Goal: Information Seeking & Learning: Learn about a topic

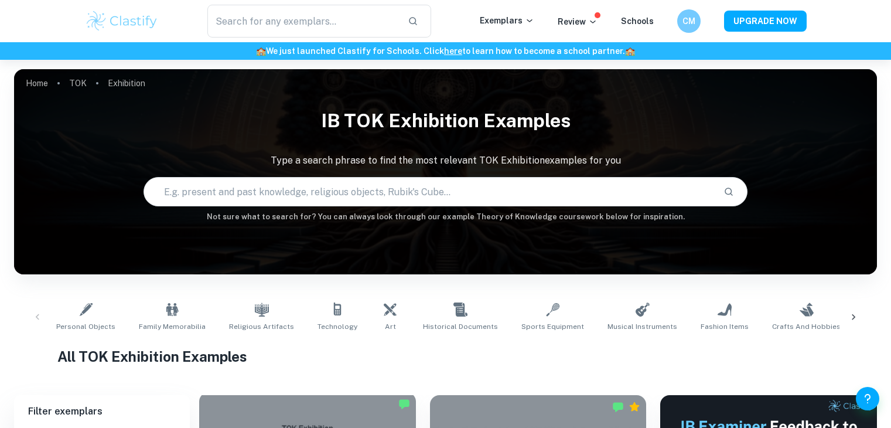
scroll to position [243, 0]
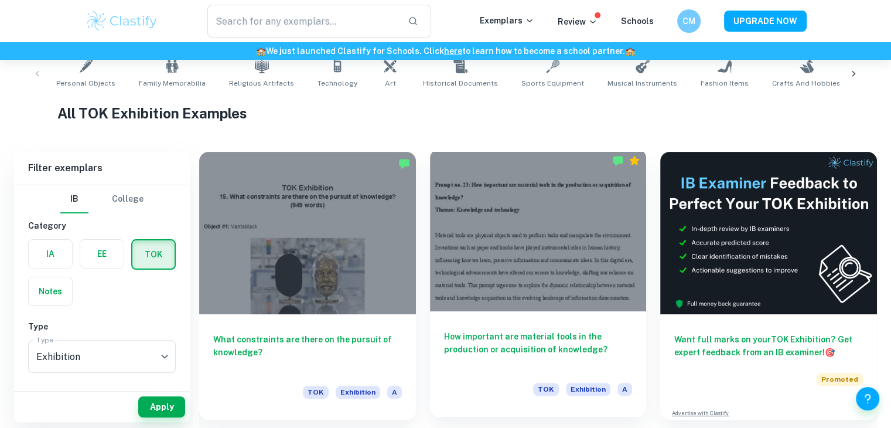
click at [484, 257] on div at bounding box center [538, 230] width 217 height 162
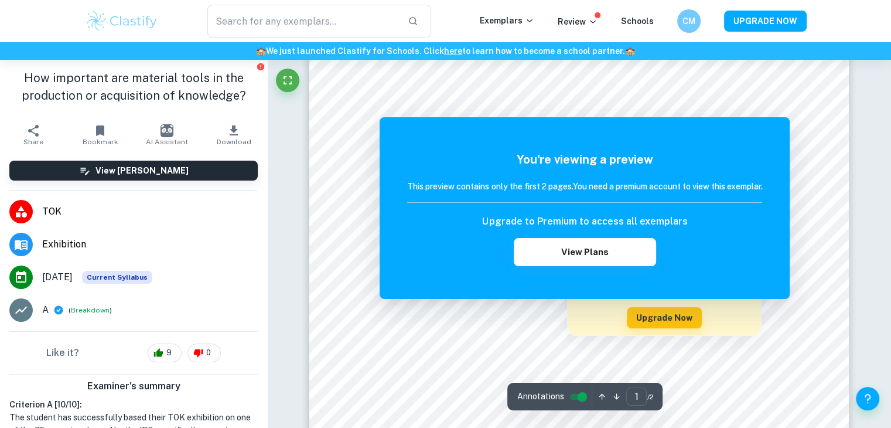
scroll to position [195, 0]
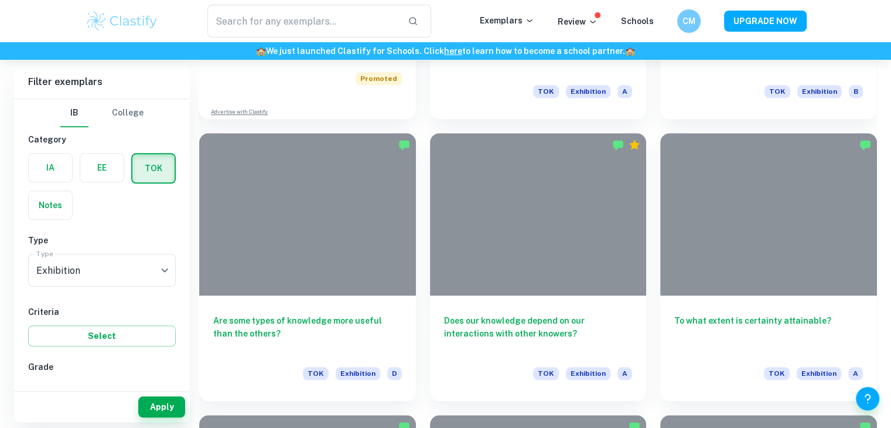
scroll to position [1111, 0]
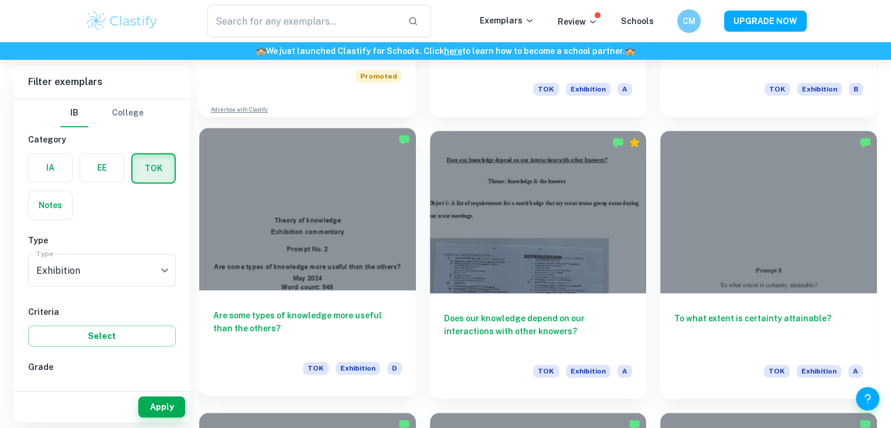
click at [257, 220] on div at bounding box center [307, 209] width 217 height 162
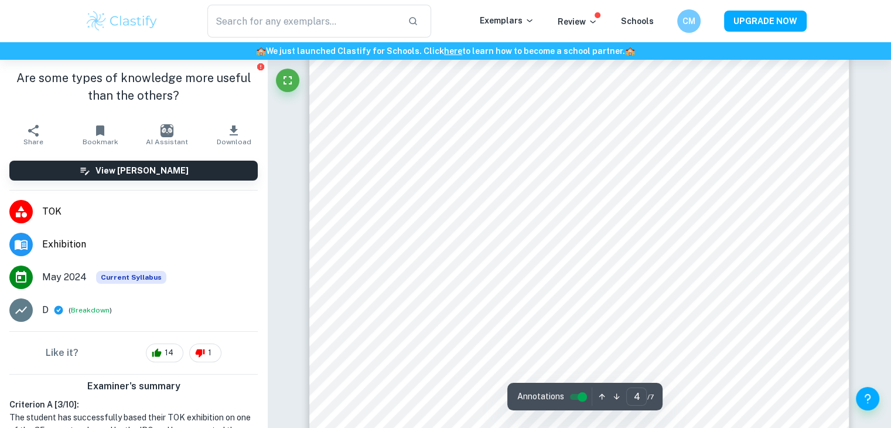
scroll to position [2438, 0]
type input "7"
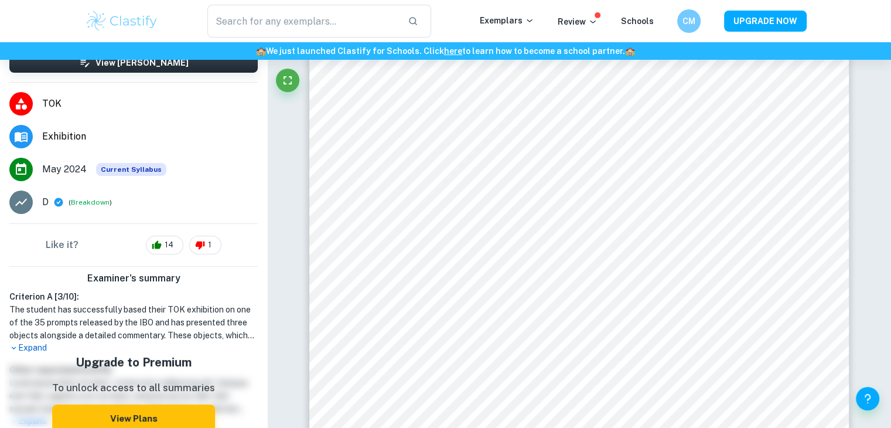
scroll to position [0, 0]
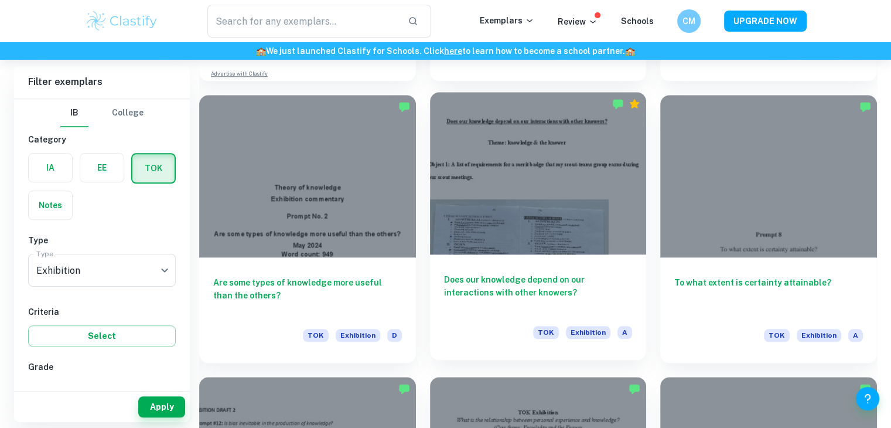
scroll to position [1123, 0]
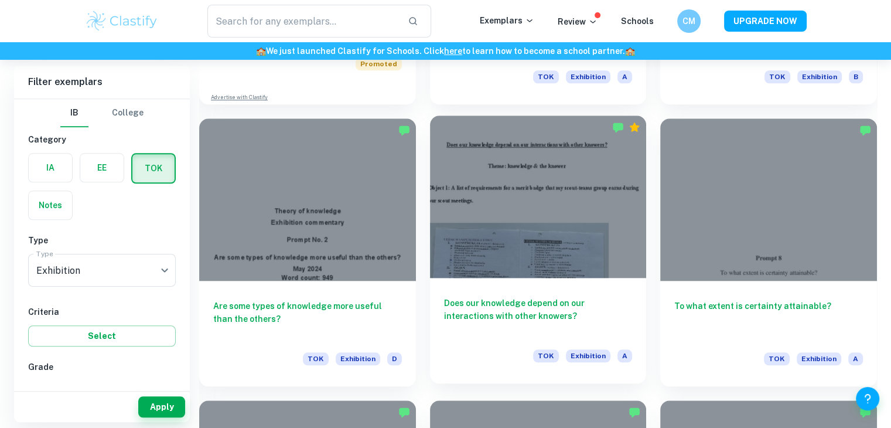
click at [521, 240] on div at bounding box center [538, 196] width 217 height 162
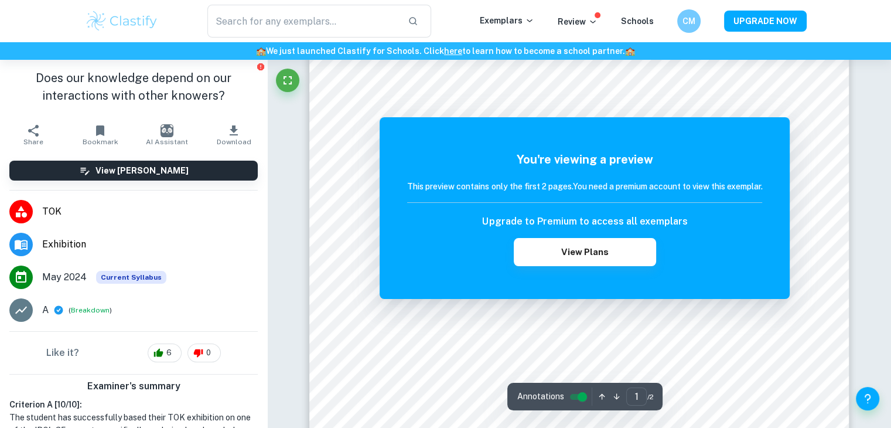
scroll to position [230, 0]
